Goal: Transaction & Acquisition: Download file/media

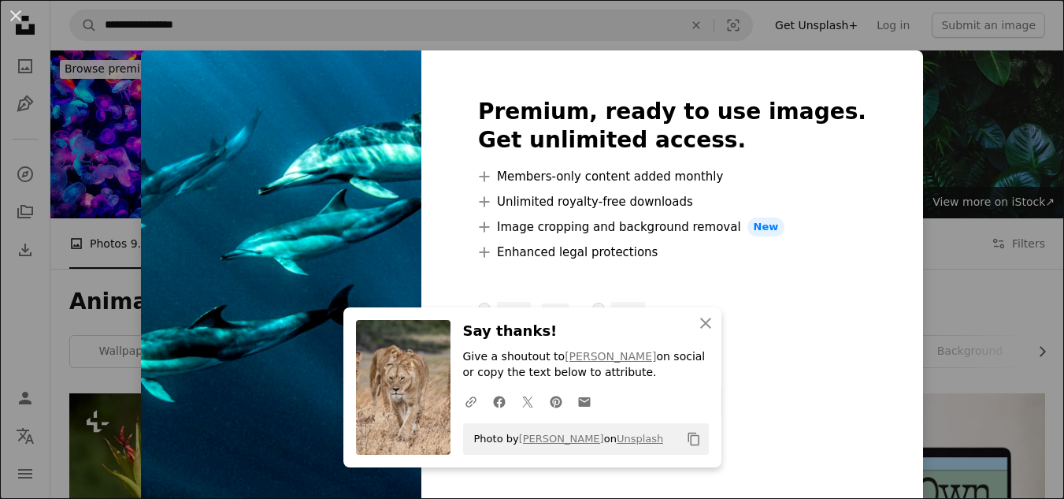
scroll to position [11518, 0]
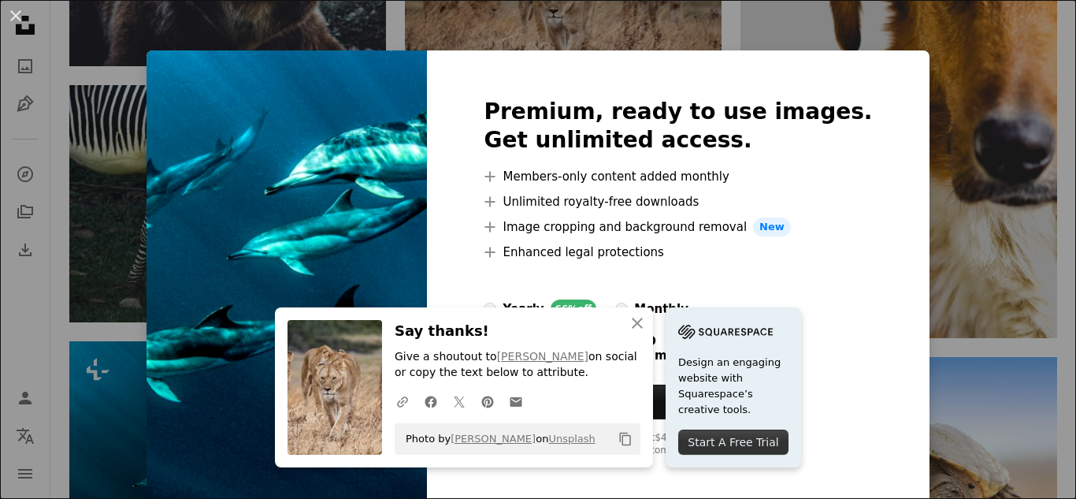
click at [937, 155] on div "An X shape An X shape Close Say thanks! Give a shoutout to [PERSON_NAME] on soc…" at bounding box center [538, 249] width 1076 height 499
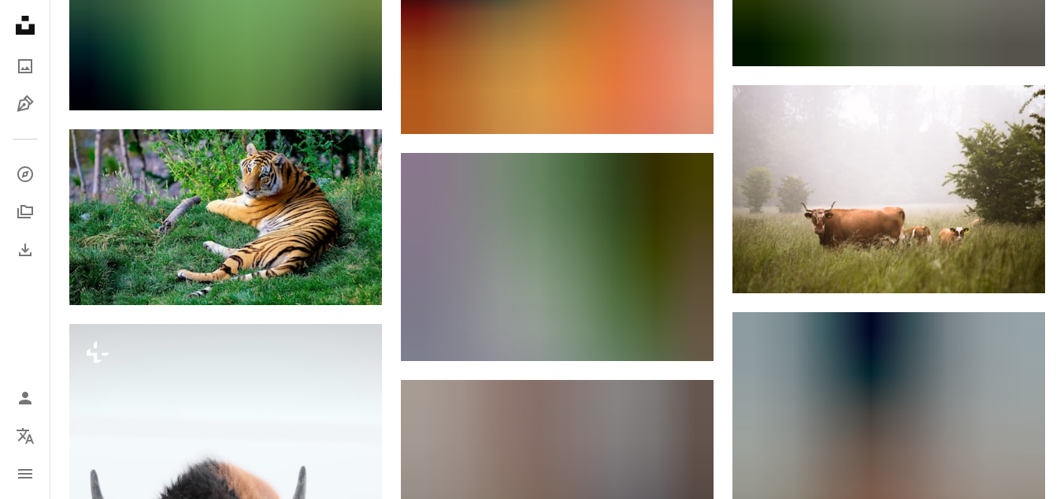
scroll to position [14835, 0]
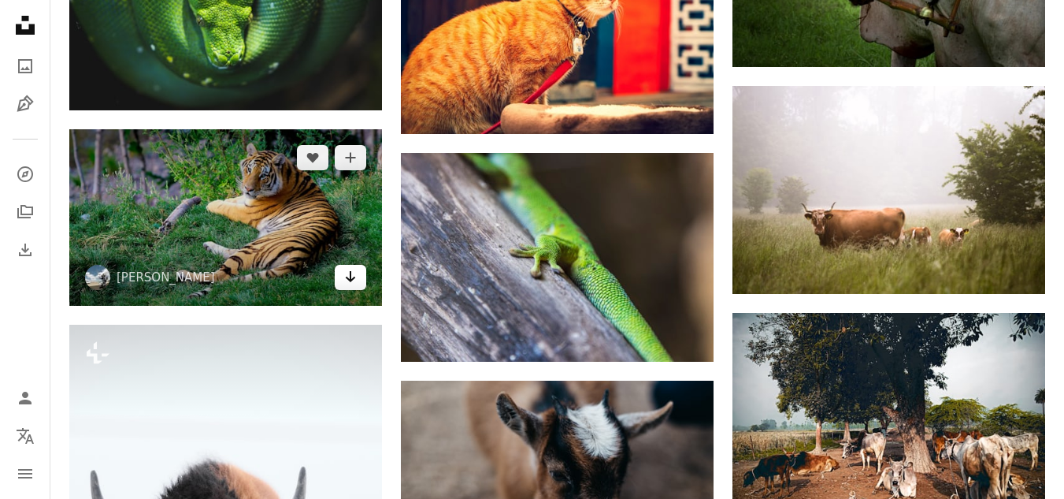
click at [351, 279] on icon "Download" at bounding box center [351, 276] width 10 height 11
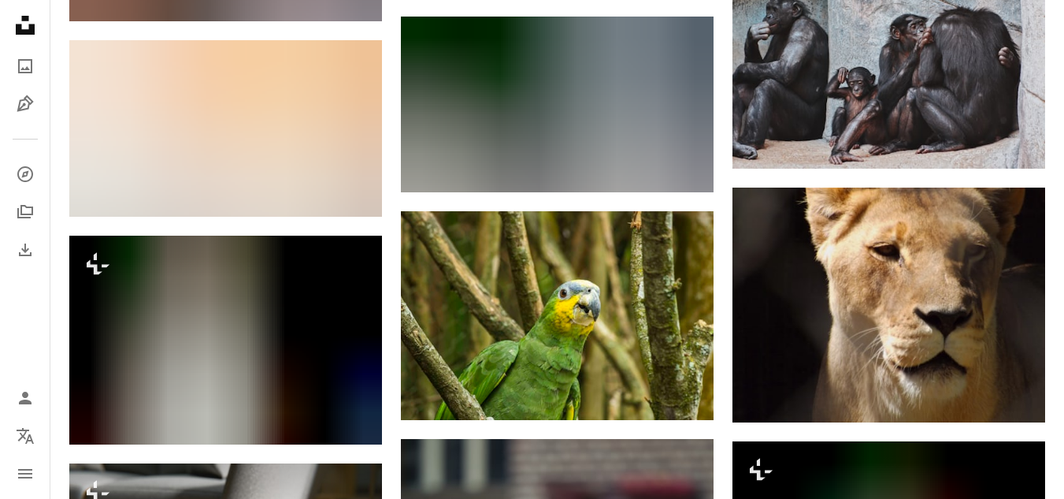
scroll to position [43308, 0]
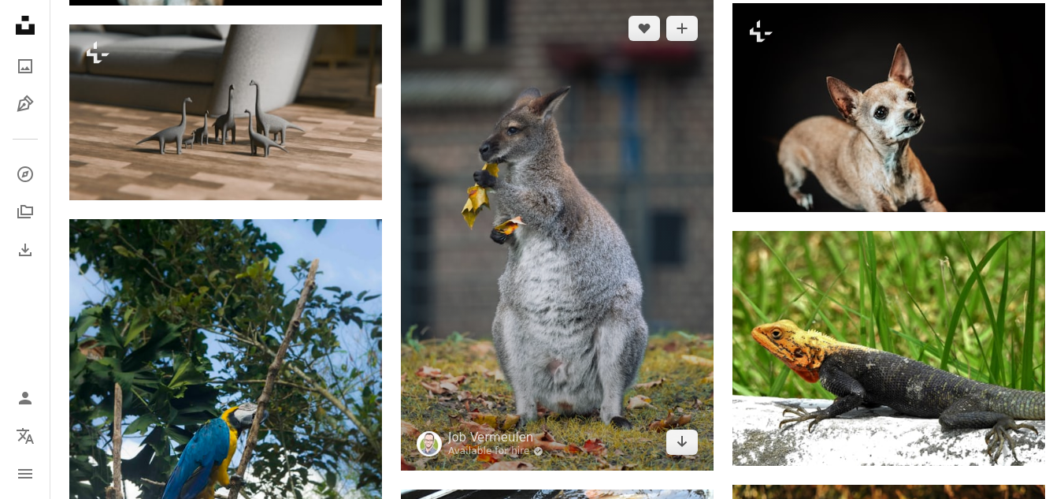
click at [637, 356] on img at bounding box center [557, 234] width 313 height 469
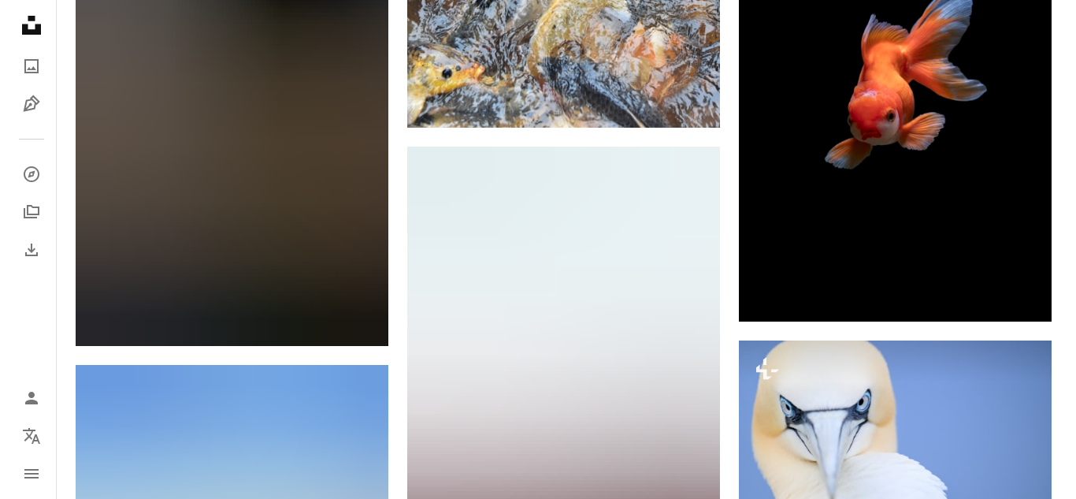
scroll to position [44587, 0]
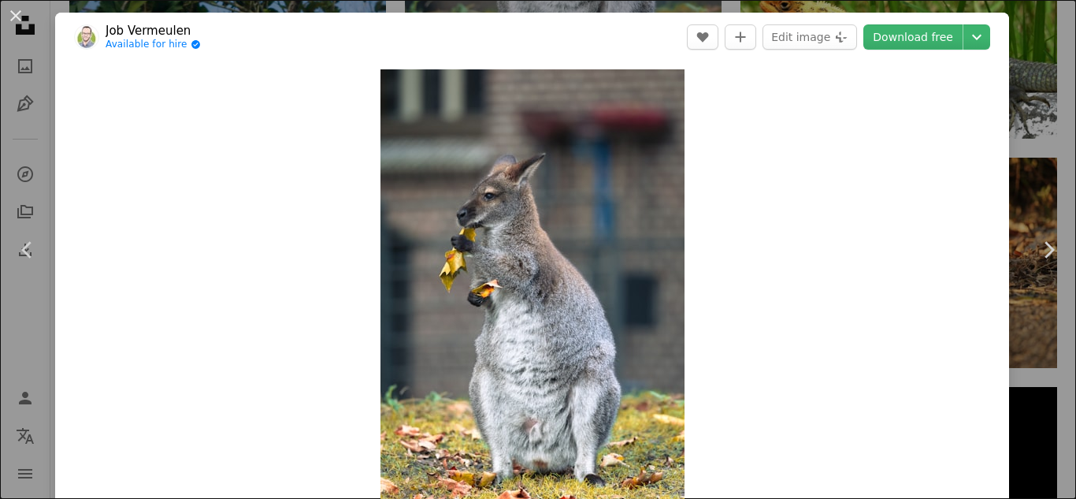
click at [622, 43] on header "Job [PERSON_NAME] Available for hire A checkmark inside of a circle A heart A p…" at bounding box center [532, 37] width 954 height 49
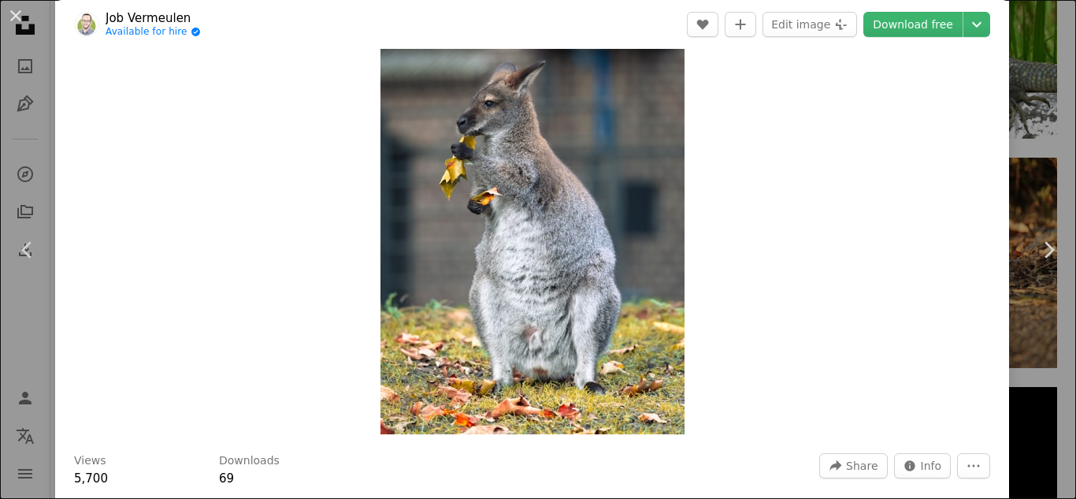
click at [1020, 50] on div "An X shape Chevron left Chevron right Job [PERSON_NAME] Available for hire A ch…" at bounding box center [538, 249] width 1076 height 499
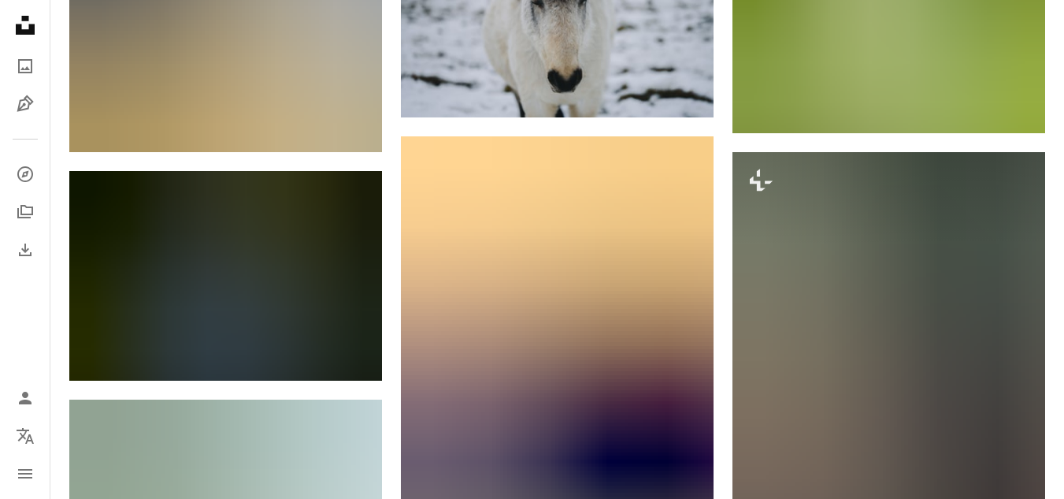
scroll to position [47111, 0]
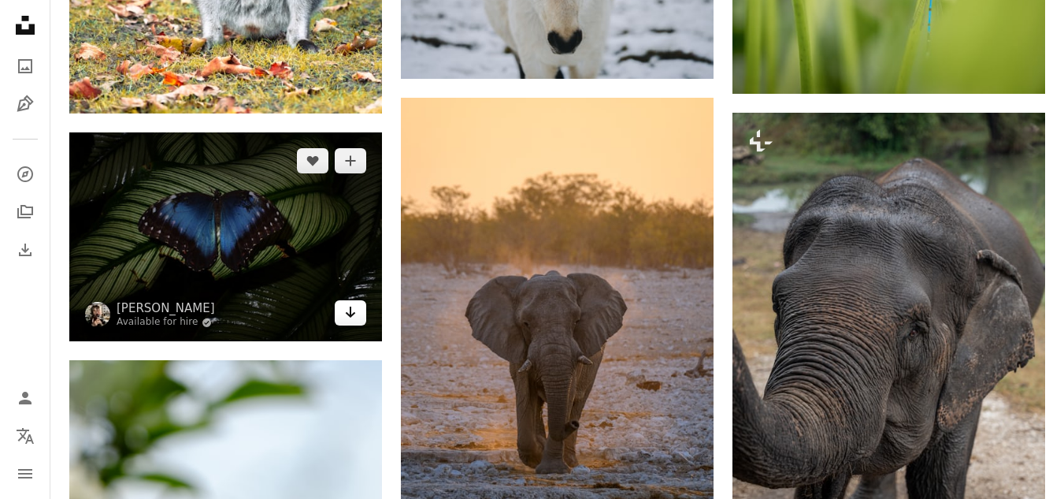
click at [346, 304] on icon "Arrow pointing down" at bounding box center [350, 311] width 13 height 19
